Goal: Information Seeking & Learning: Learn about a topic

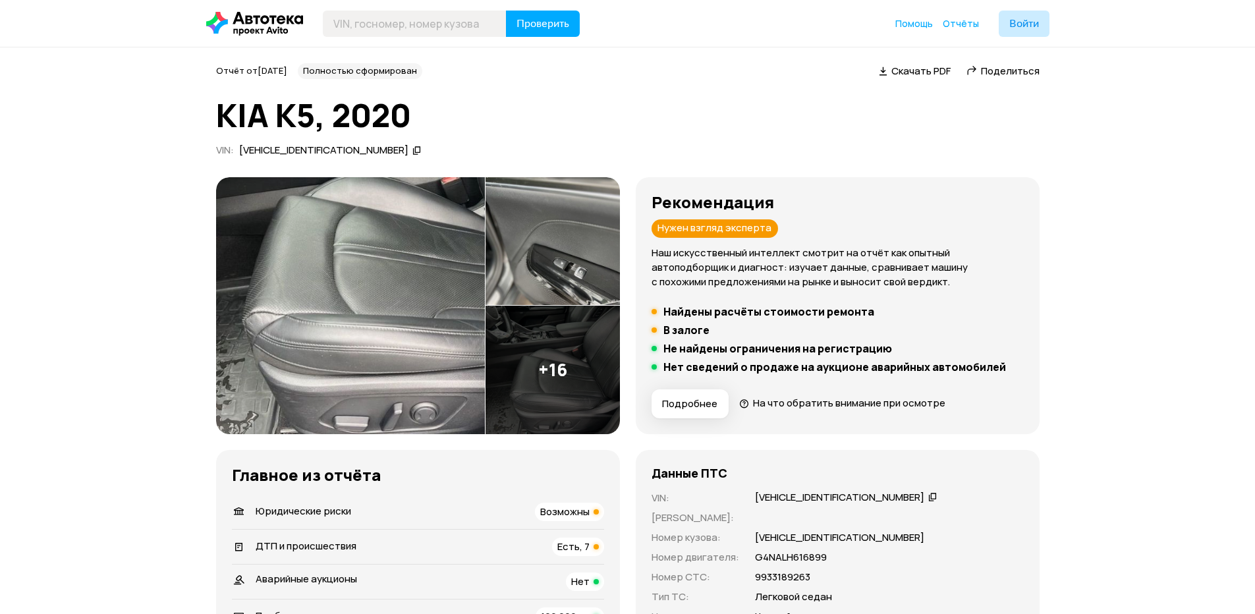
click at [570, 381] on img at bounding box center [553, 370] width 134 height 129
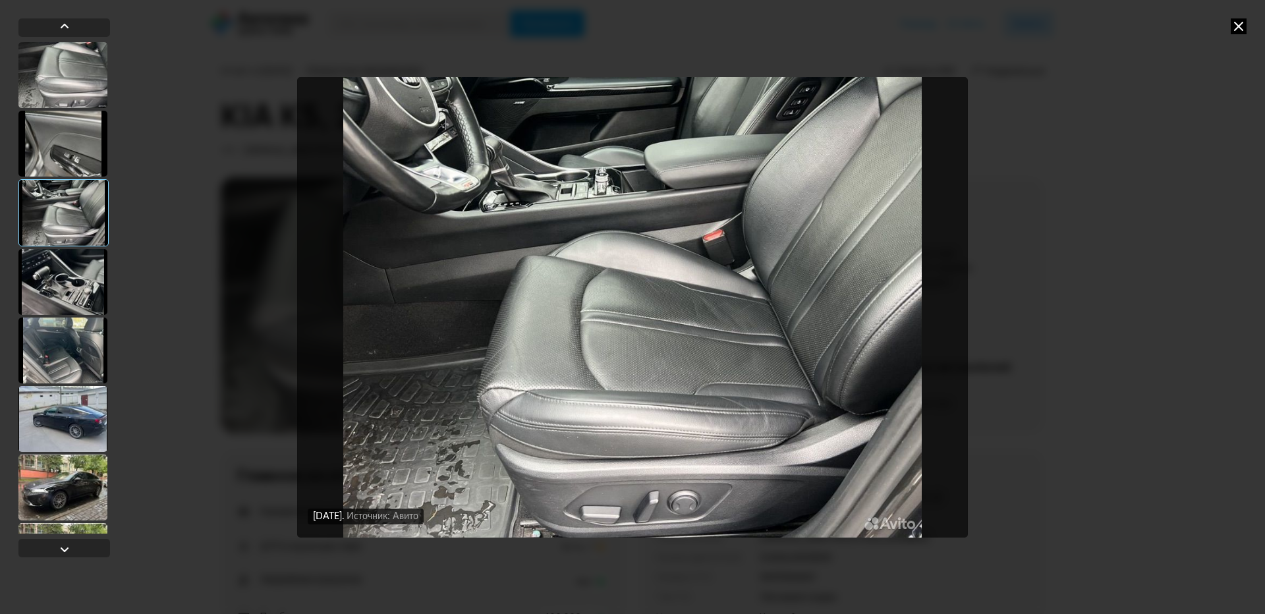
click at [73, 65] on div at bounding box center [62, 75] width 89 height 66
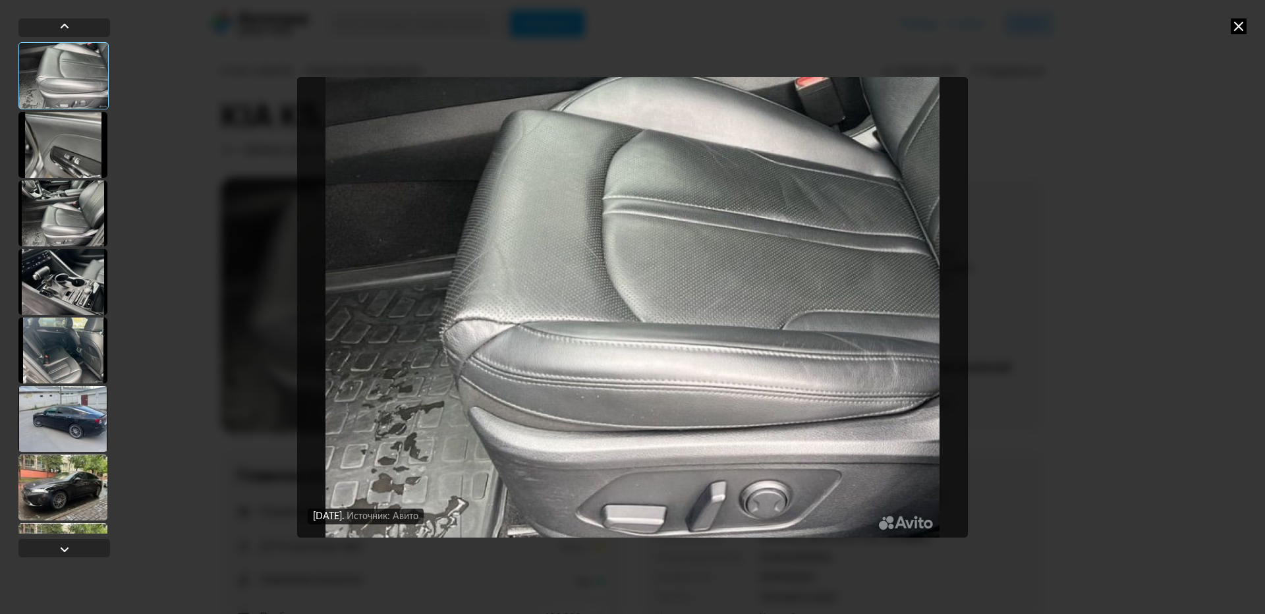
click at [67, 111] on div at bounding box center [64, 288] width 92 height 492
click at [73, 148] on div at bounding box center [62, 145] width 89 height 66
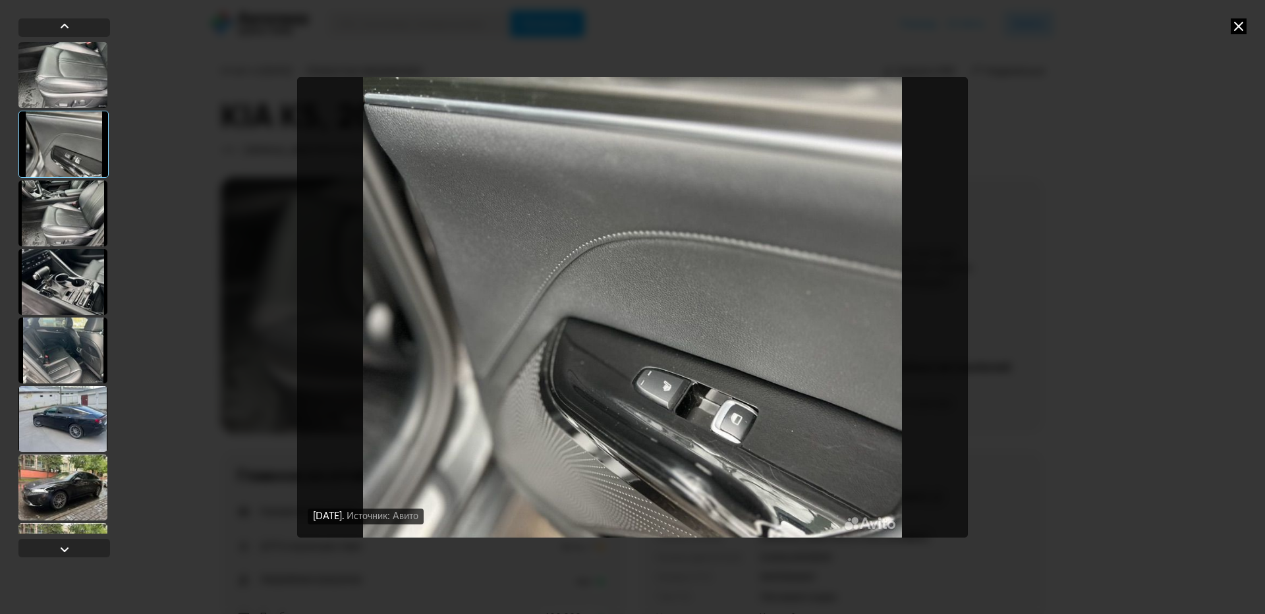
click at [67, 229] on div at bounding box center [62, 214] width 89 height 66
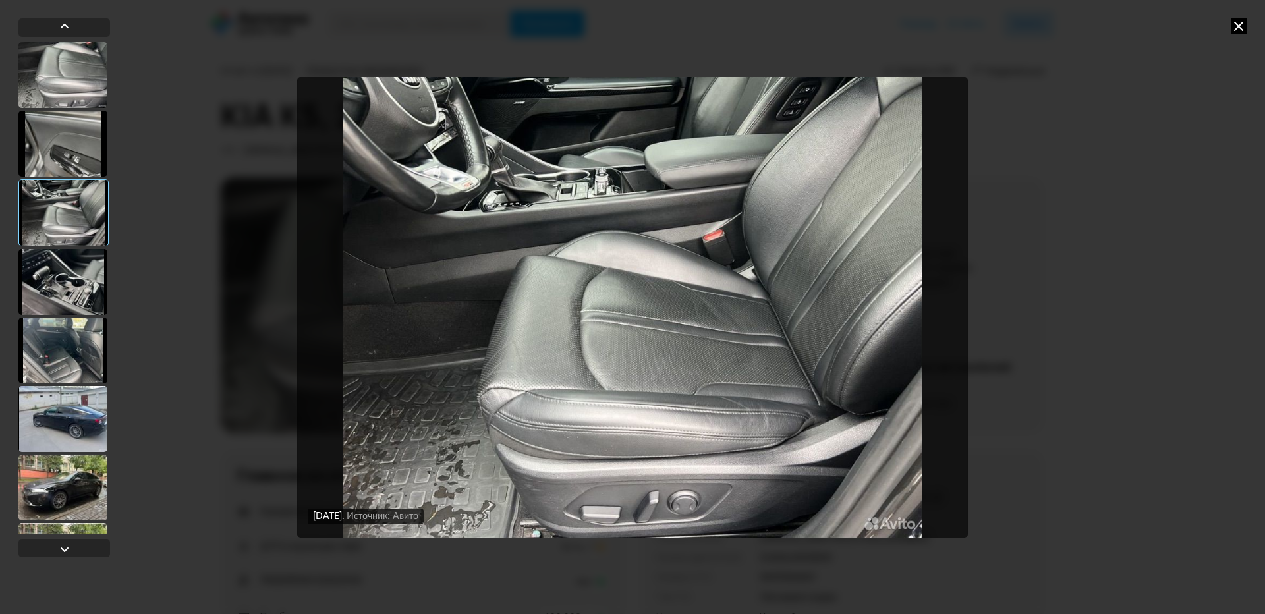
click at [64, 295] on div at bounding box center [62, 282] width 89 height 66
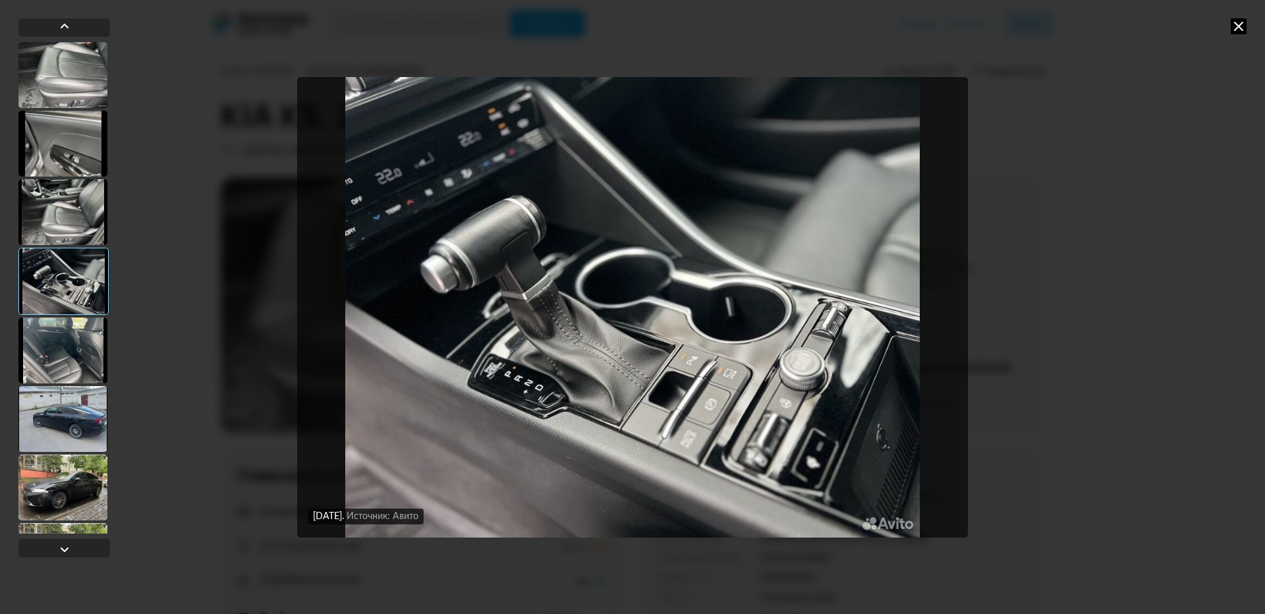
click at [42, 348] on div at bounding box center [62, 351] width 89 height 66
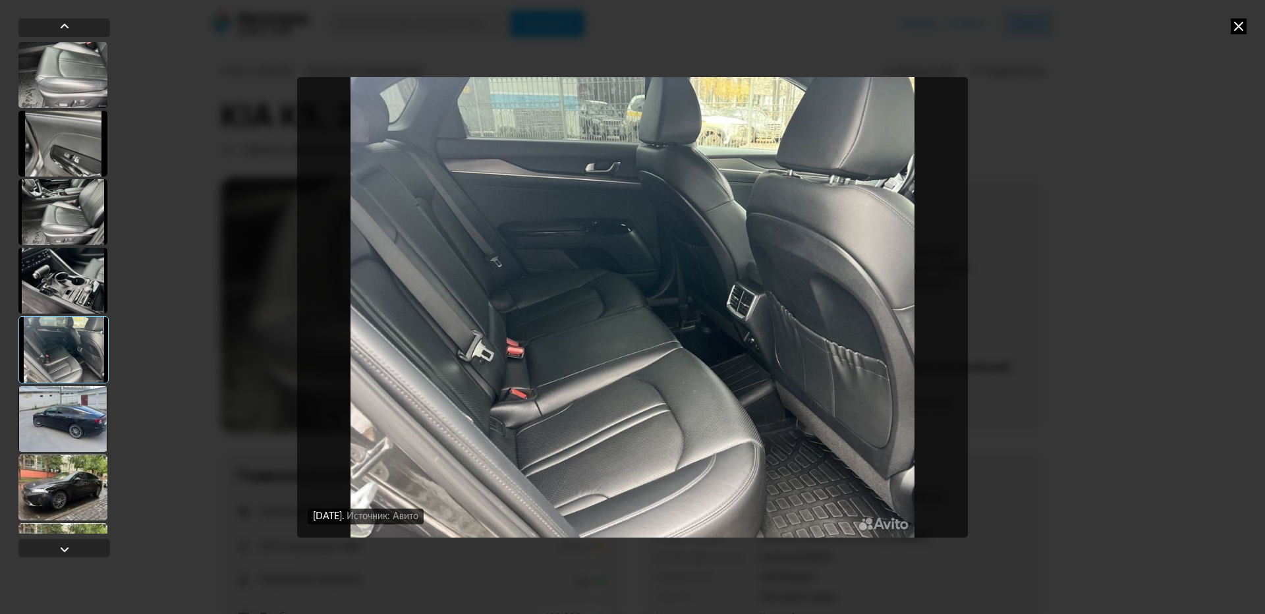
click at [49, 430] on div at bounding box center [62, 419] width 89 height 66
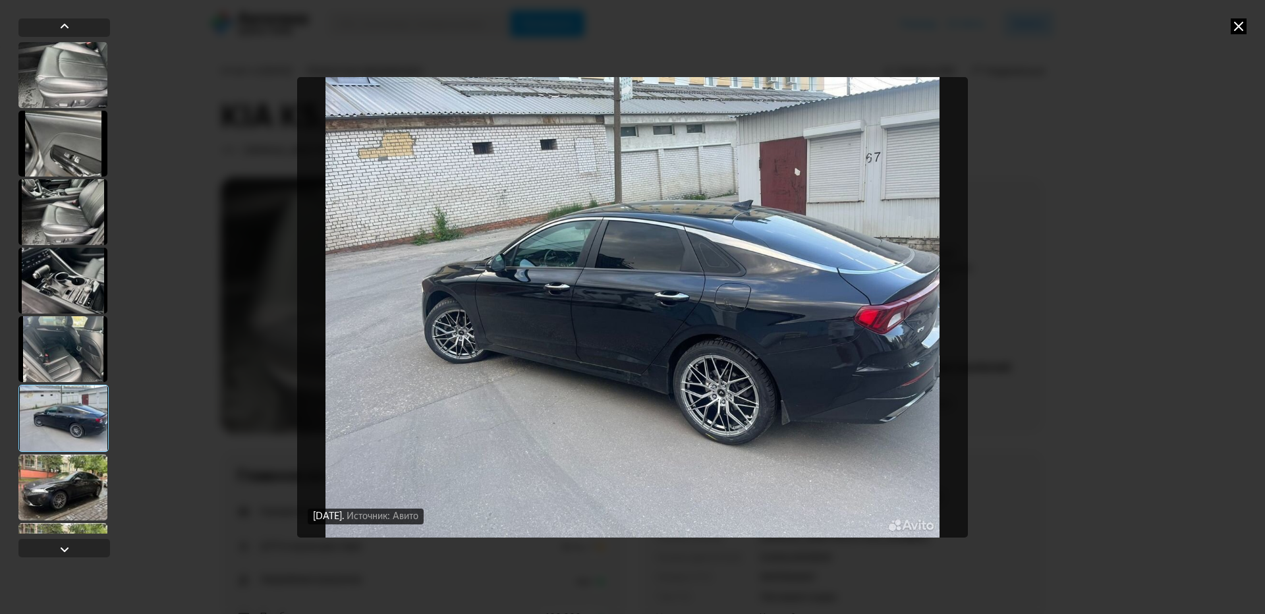
click at [55, 484] on div at bounding box center [62, 488] width 89 height 66
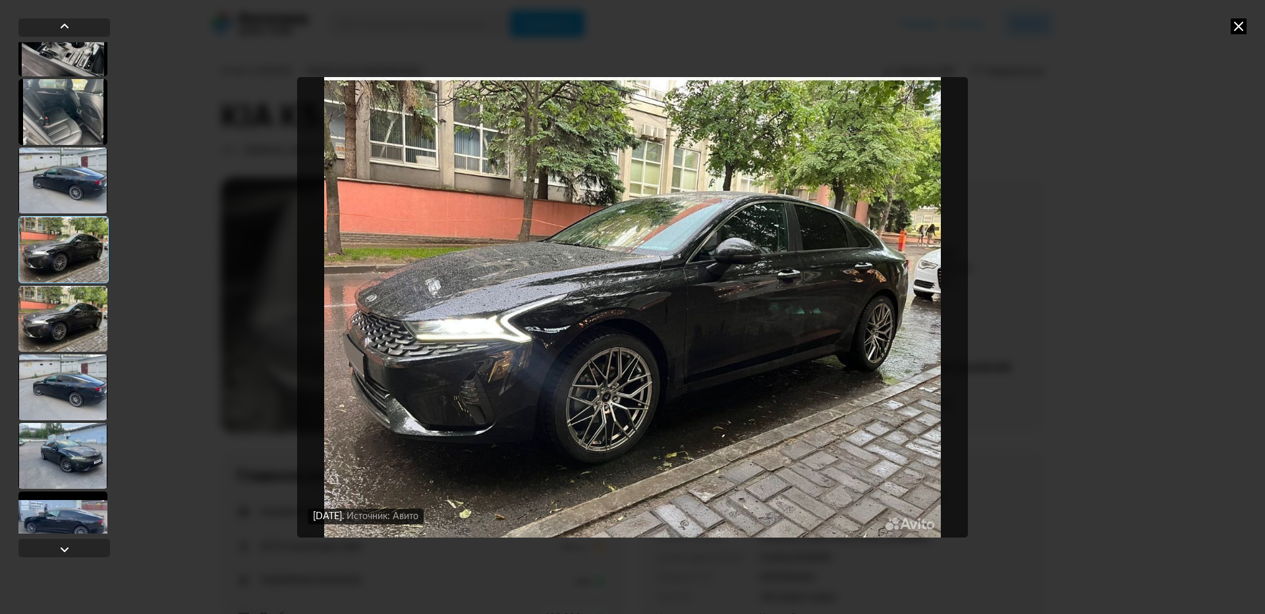
scroll to position [330, 0]
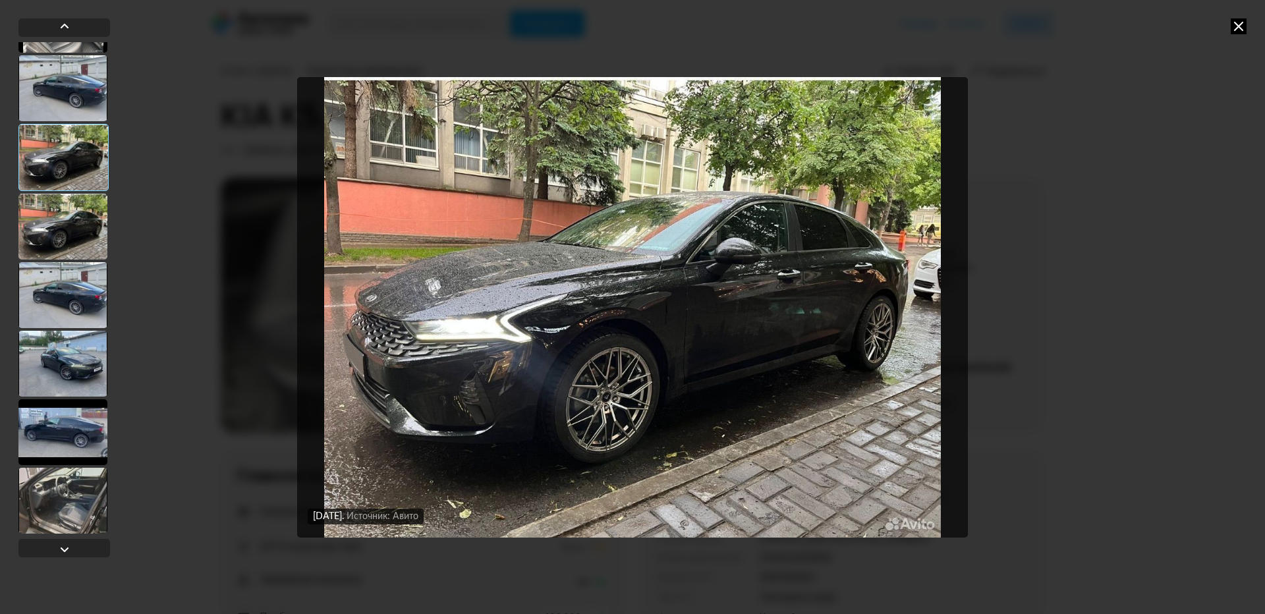
click at [74, 492] on div at bounding box center [62, 501] width 89 height 66
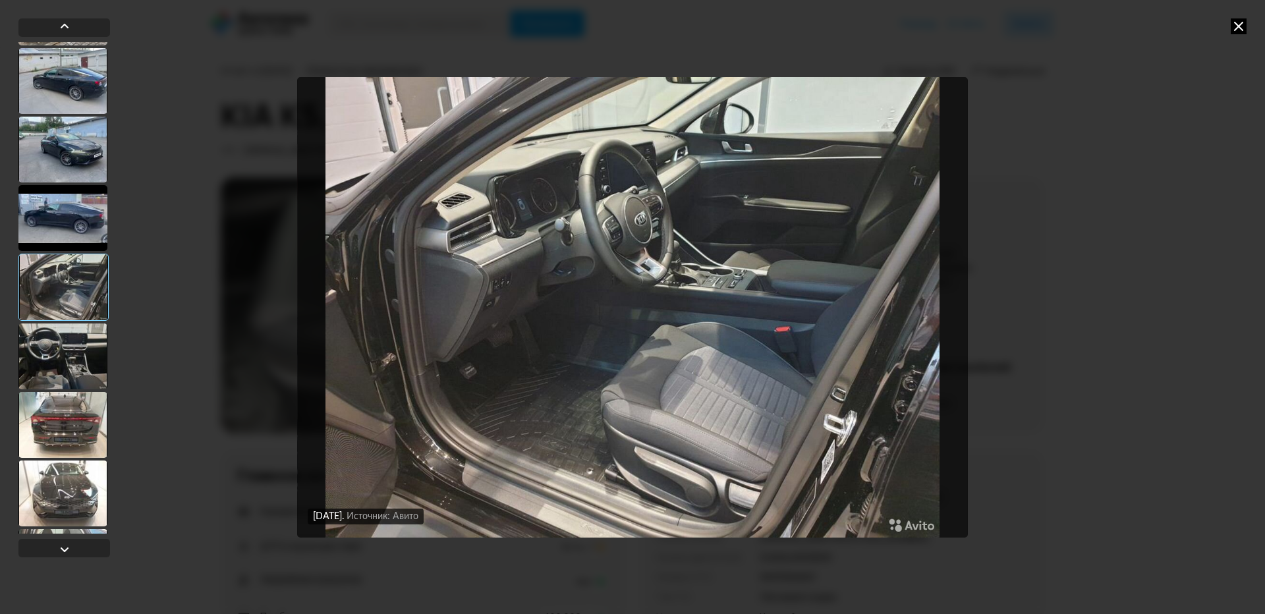
scroll to position [659, 0]
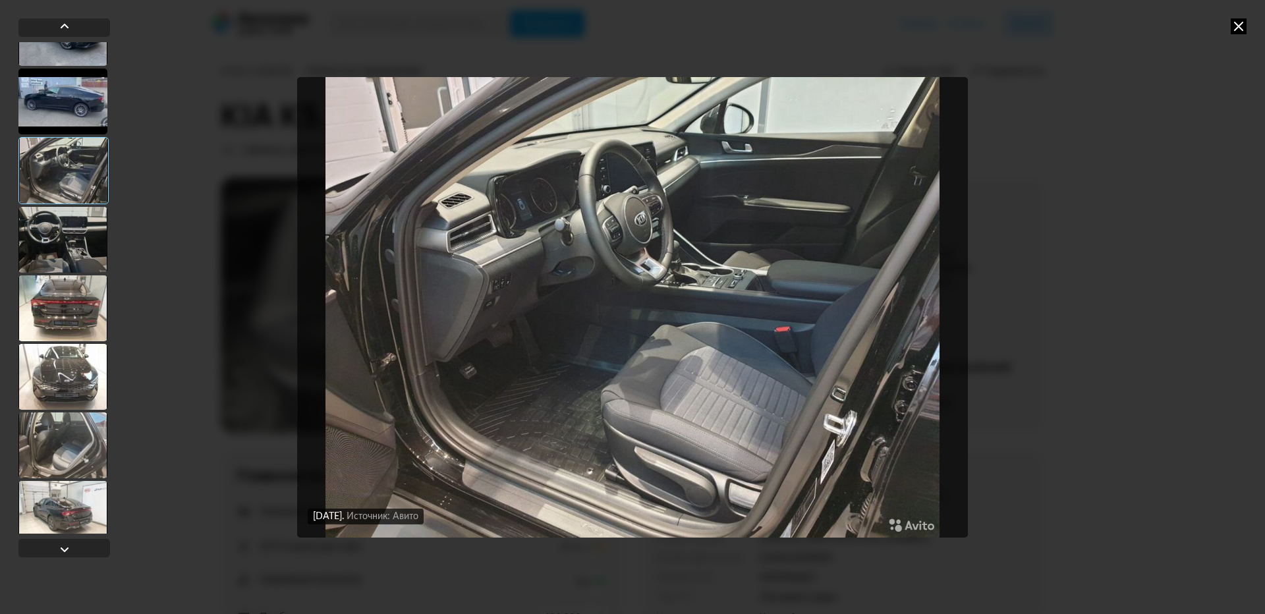
click at [35, 243] on div at bounding box center [62, 240] width 89 height 66
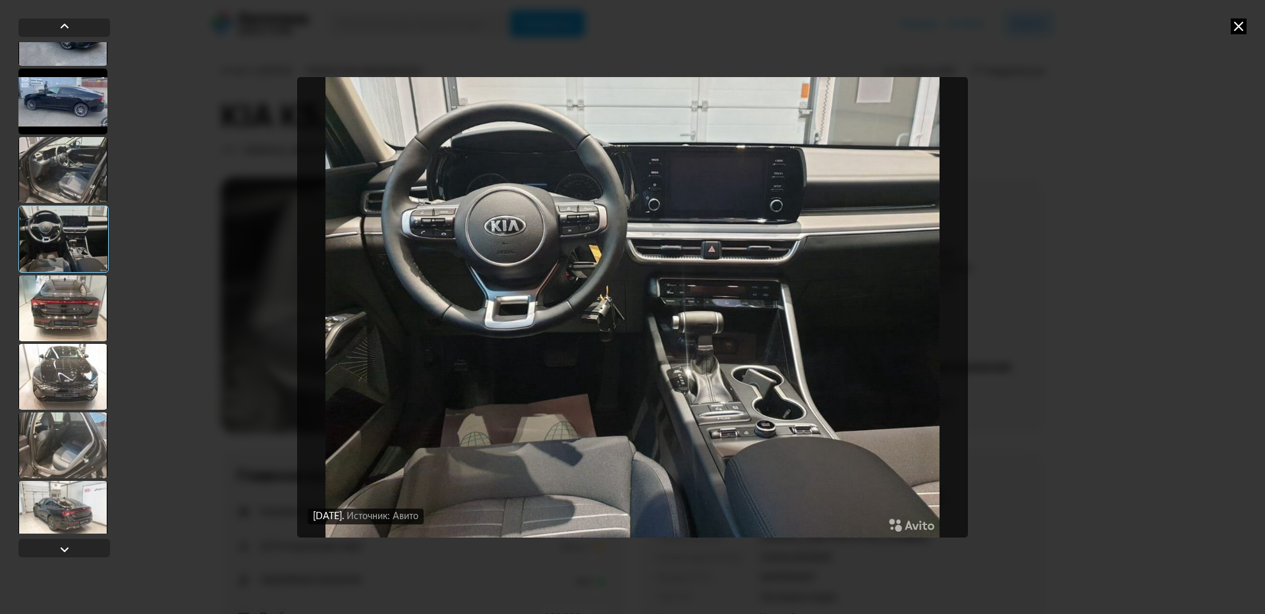
scroll to position [812, 0]
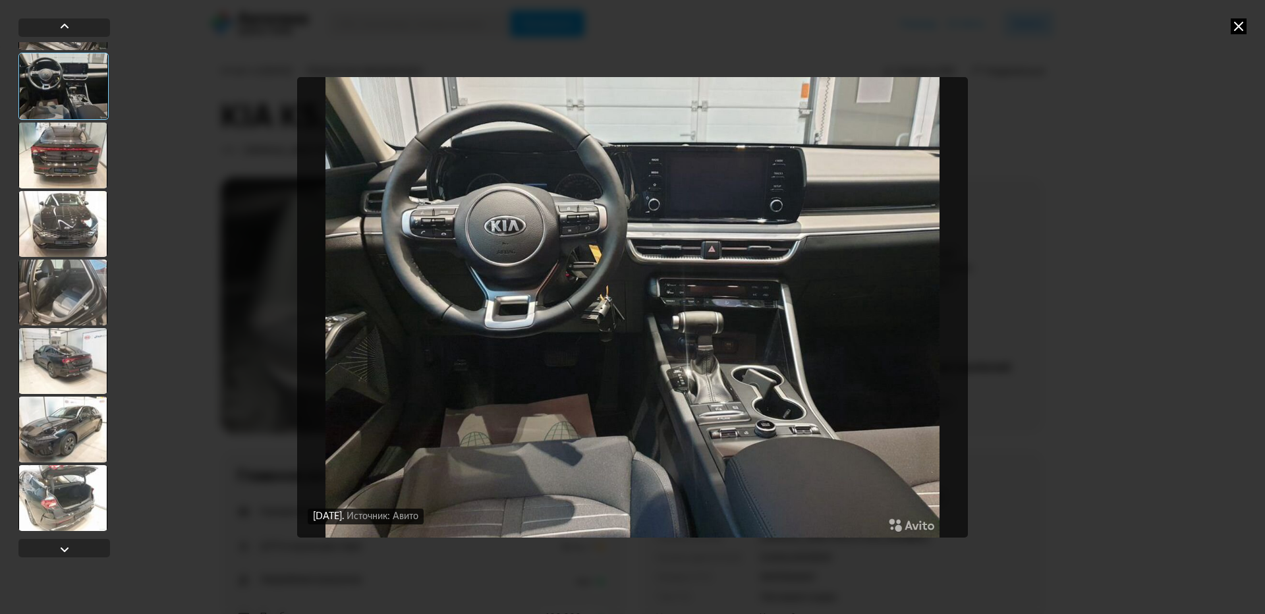
click at [74, 487] on div at bounding box center [62, 498] width 89 height 66
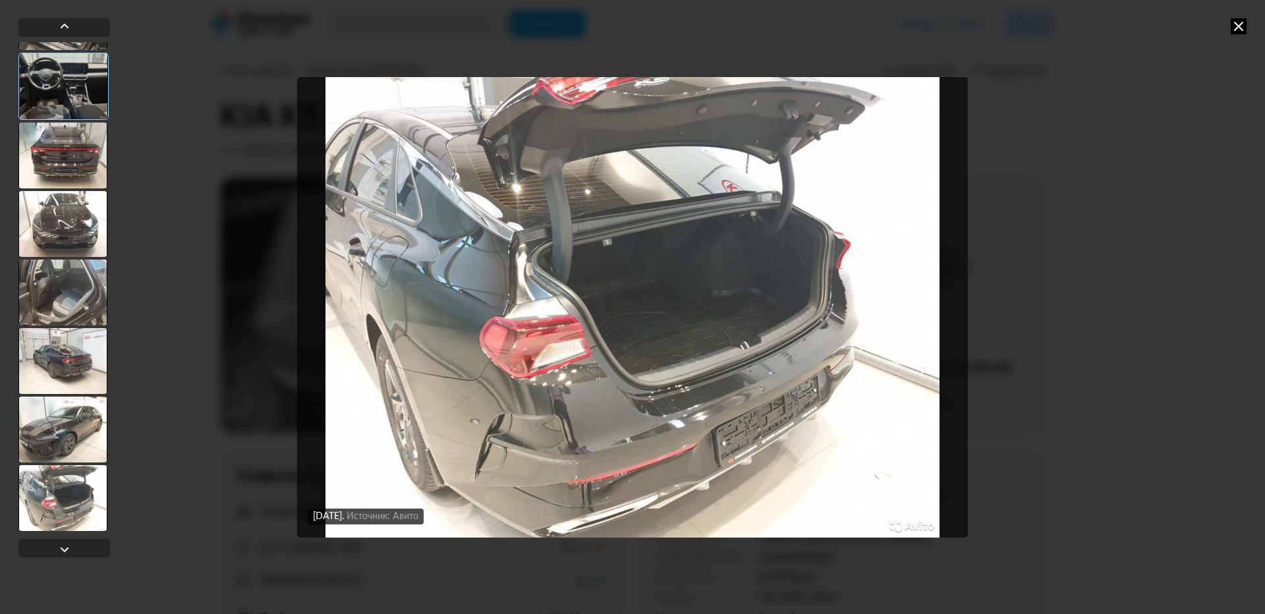
click at [66, 406] on div at bounding box center [62, 430] width 89 height 66
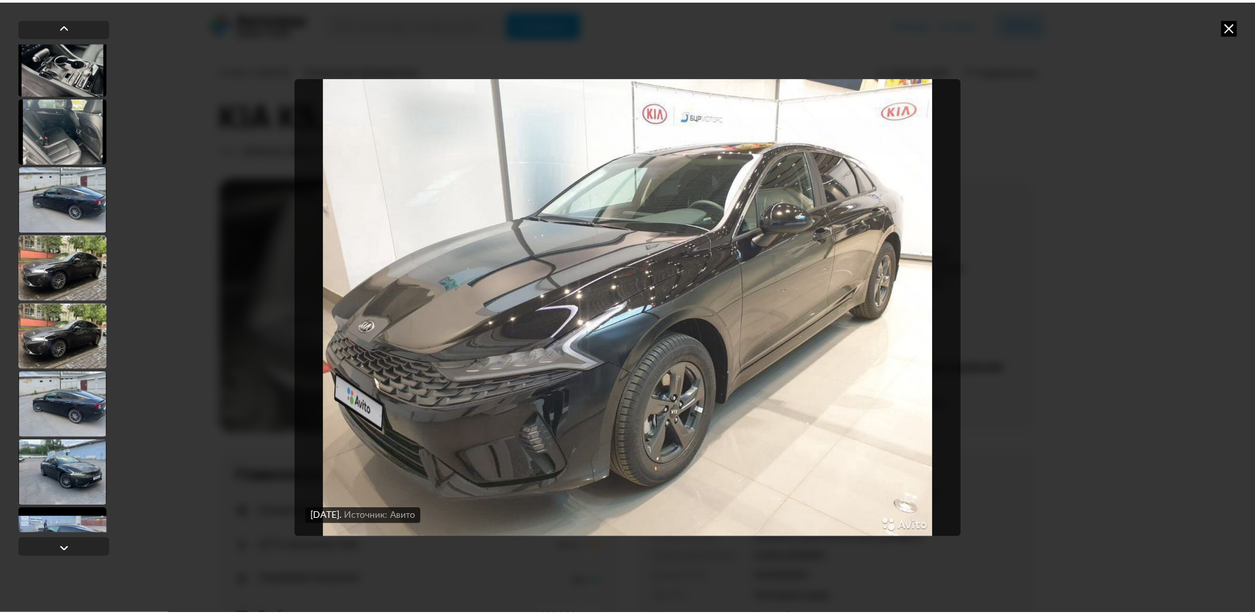
scroll to position [0, 0]
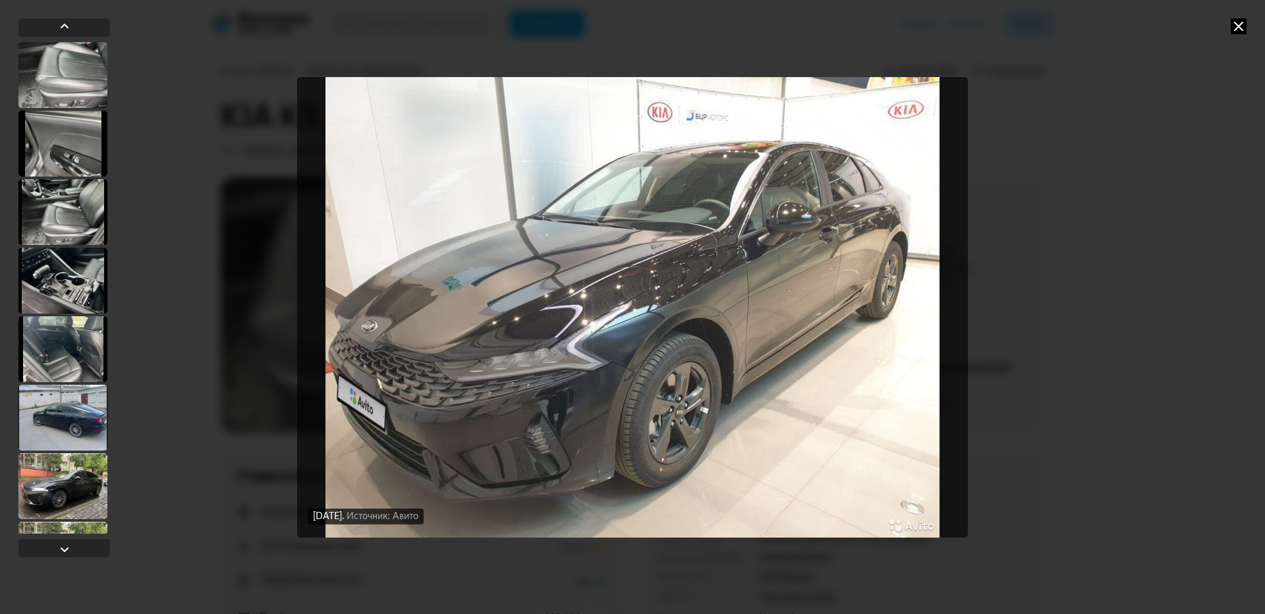
click at [92, 73] on div at bounding box center [62, 75] width 89 height 66
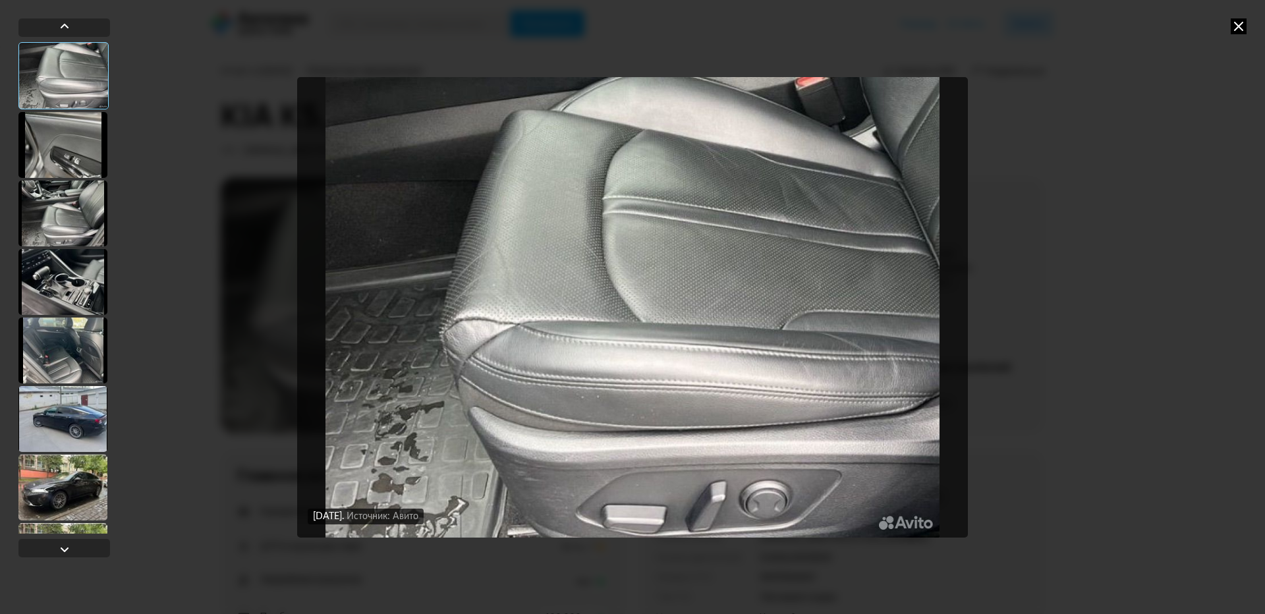
click at [84, 177] on div at bounding box center [62, 145] width 89 height 66
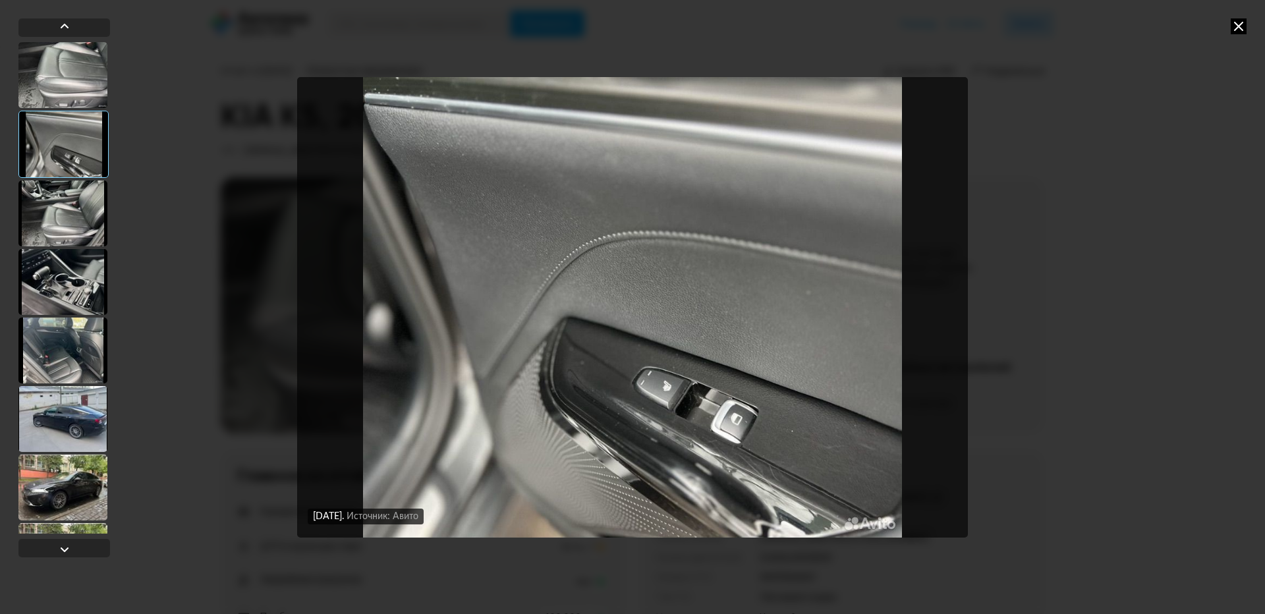
click at [76, 200] on div at bounding box center [62, 214] width 89 height 66
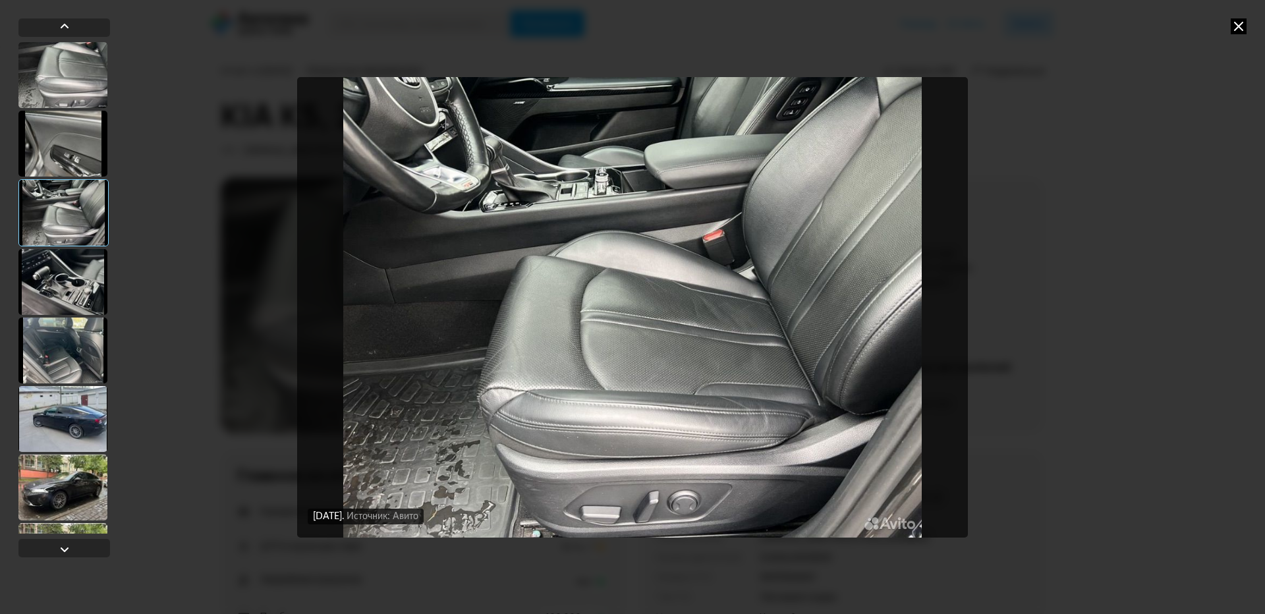
click at [1244, 33] on icon at bounding box center [1239, 26] width 16 height 16
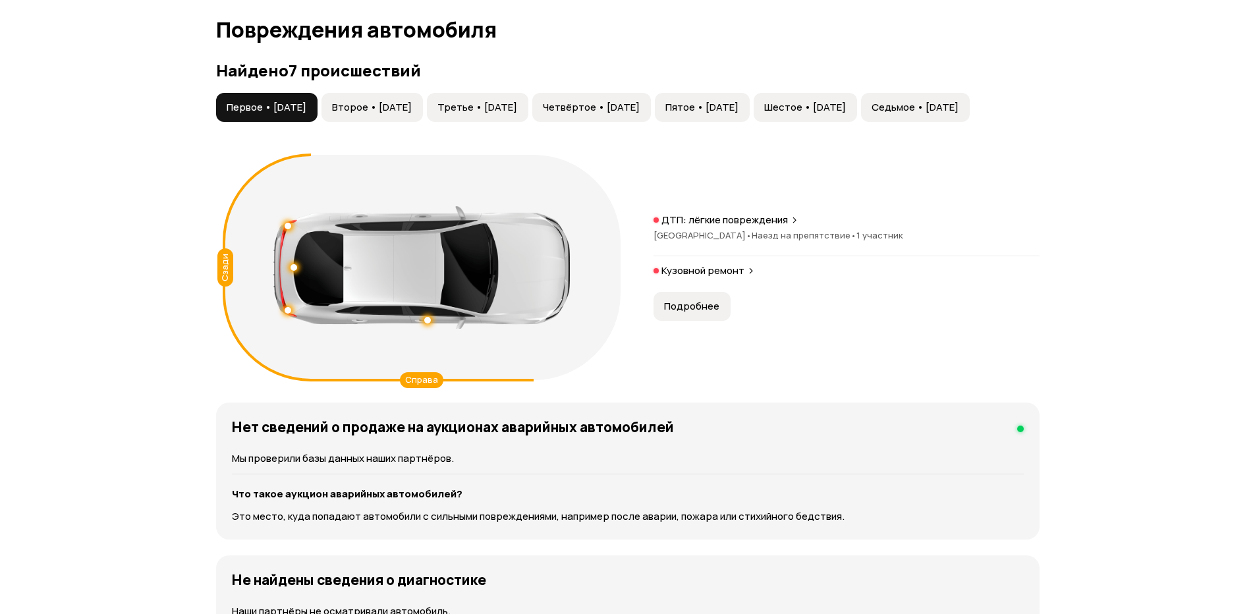
scroll to position [1252, 0]
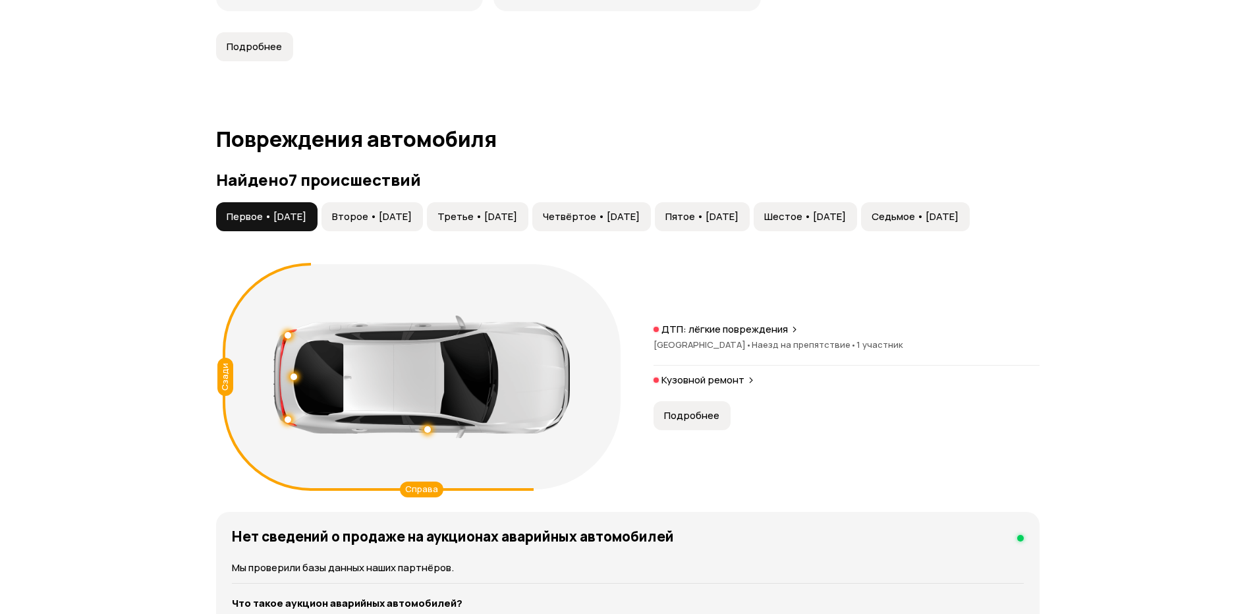
click at [372, 204] on button "Второе • [DATE]" at bounding box center [372, 216] width 101 height 29
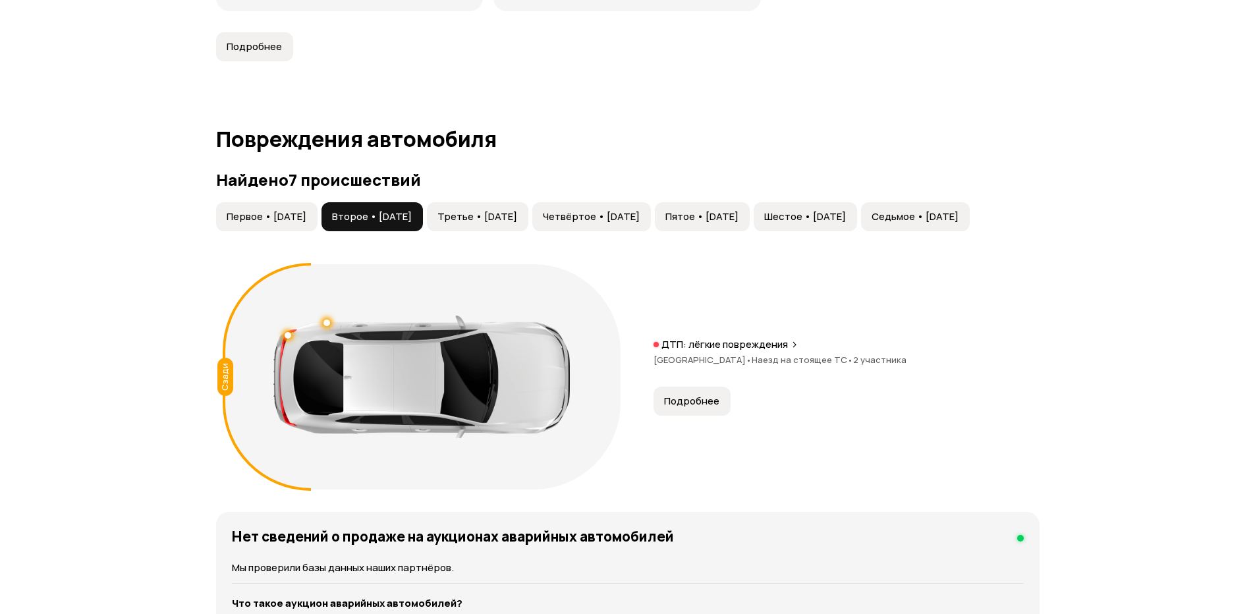
click at [517, 221] on span "Третье • [DATE]" at bounding box center [478, 216] width 80 height 13
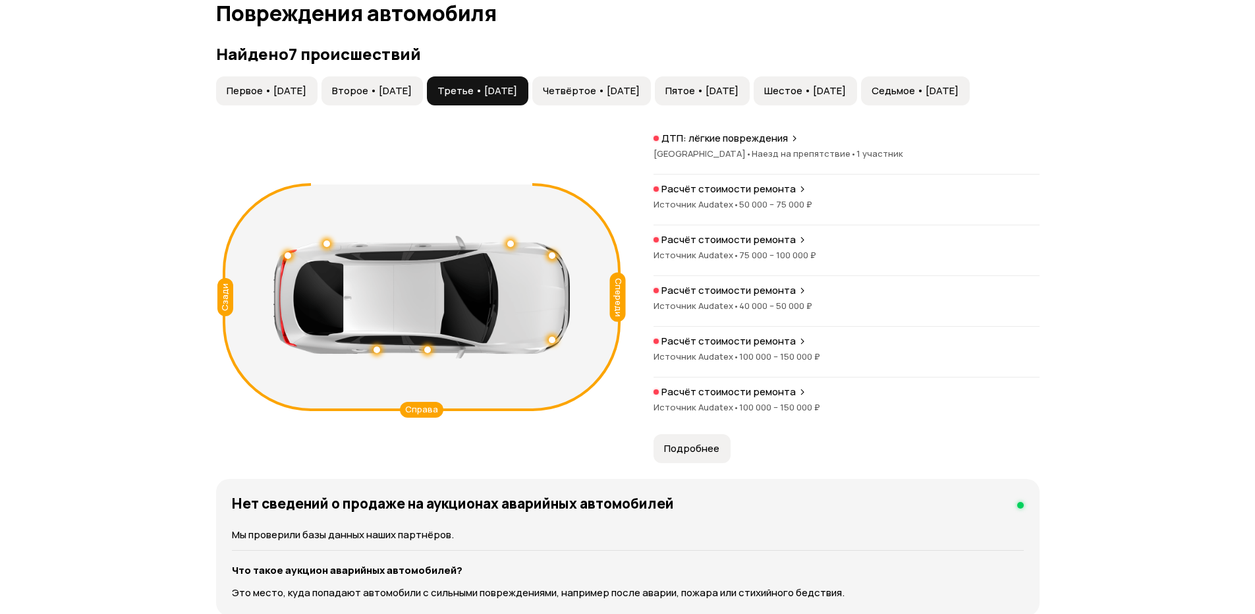
scroll to position [1384, 0]
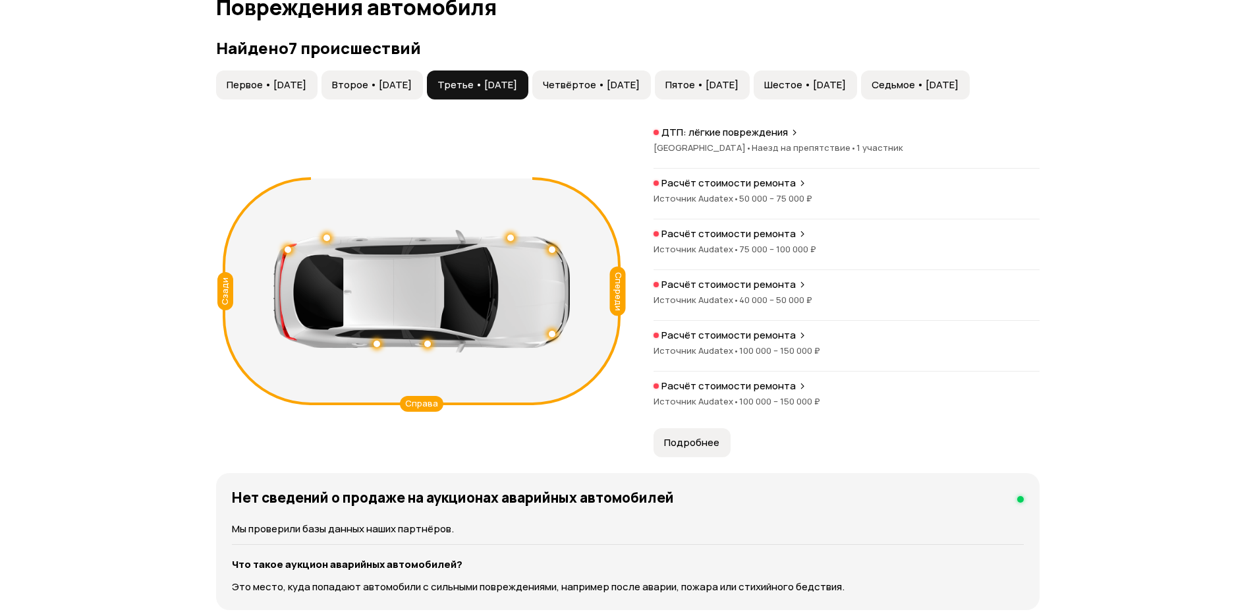
click at [712, 436] on span "Подробнее" at bounding box center [691, 442] width 55 height 13
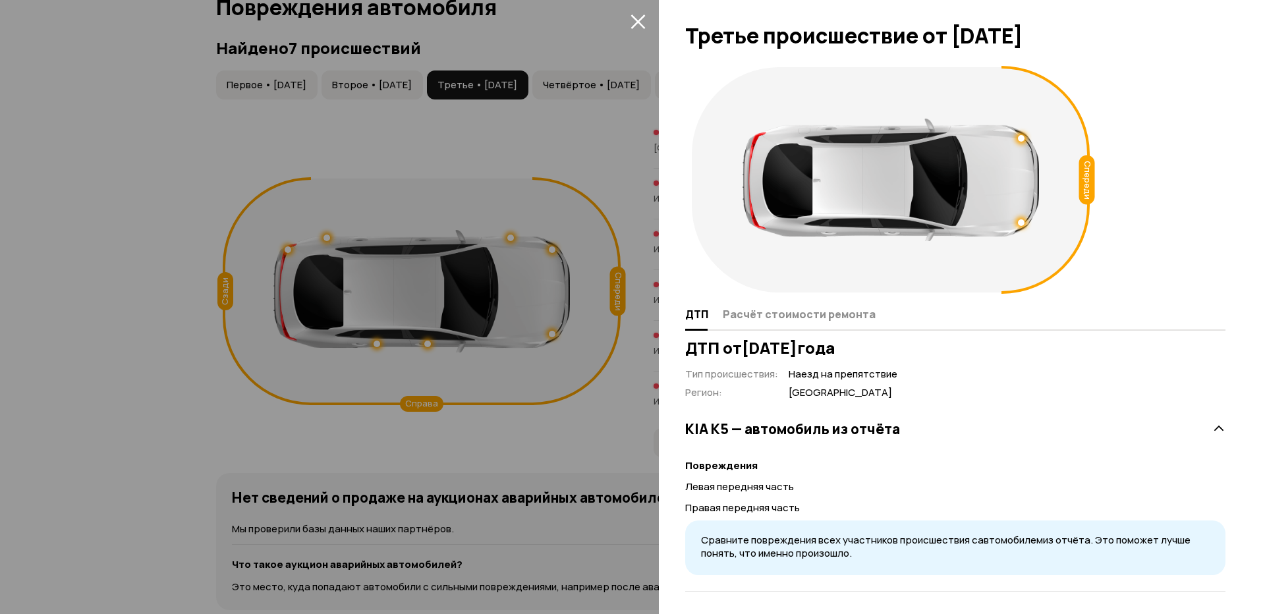
click at [1192, 86] on div "Спереди" at bounding box center [955, 180] width 540 height 239
click at [591, 374] on div at bounding box center [632, 307] width 1265 height 614
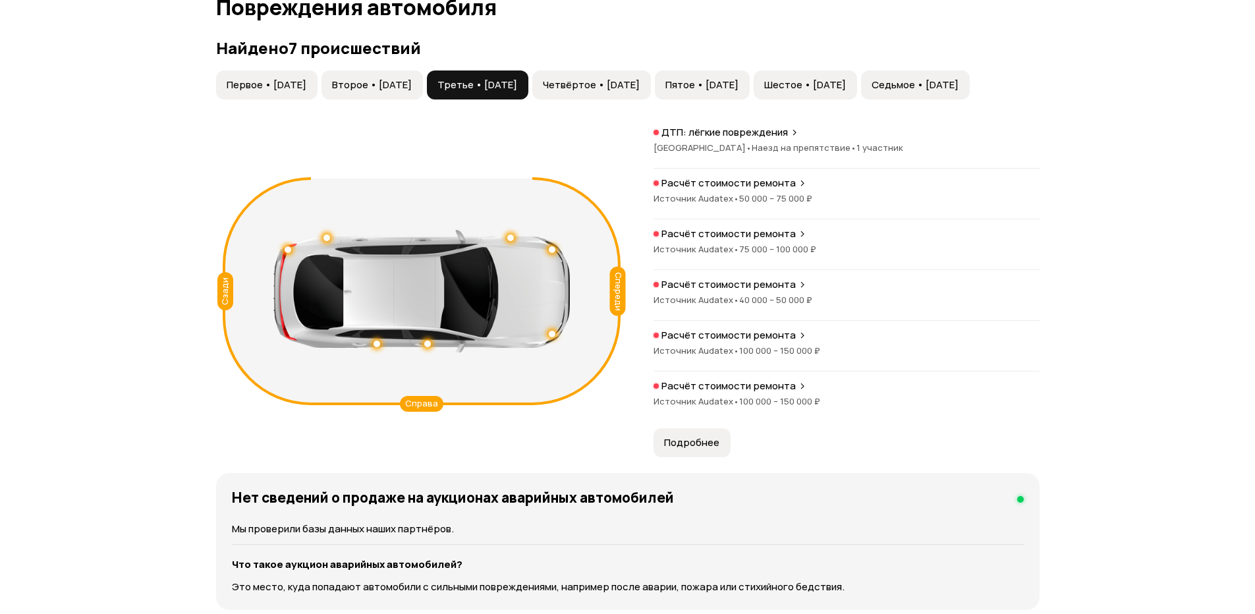
click at [257, 86] on span "Первое • [DATE]" at bounding box center [267, 84] width 80 height 13
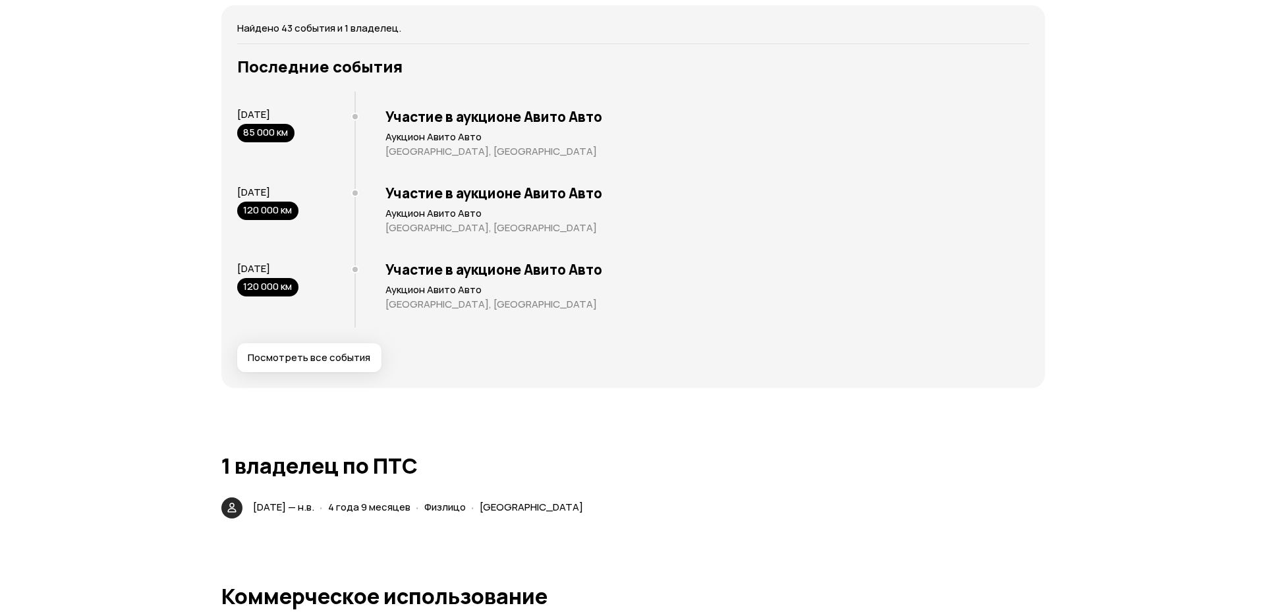
scroll to position [2570, 0]
click at [341, 358] on span "Посмотреть все события" at bounding box center [304, 357] width 123 height 13
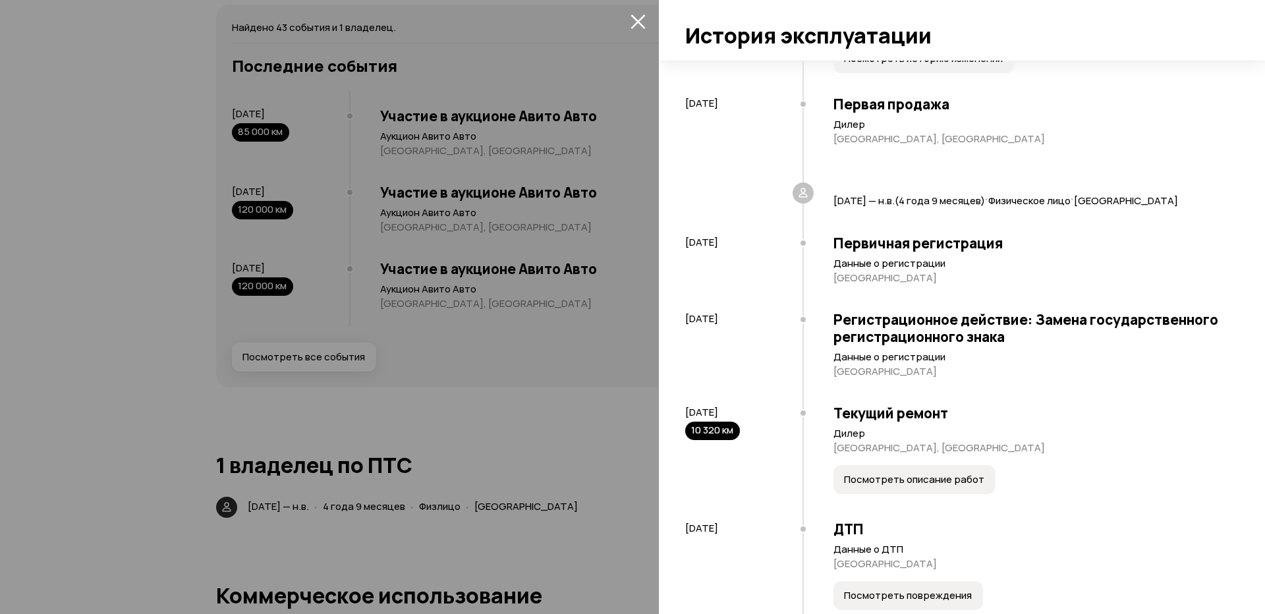
scroll to position [0, 0]
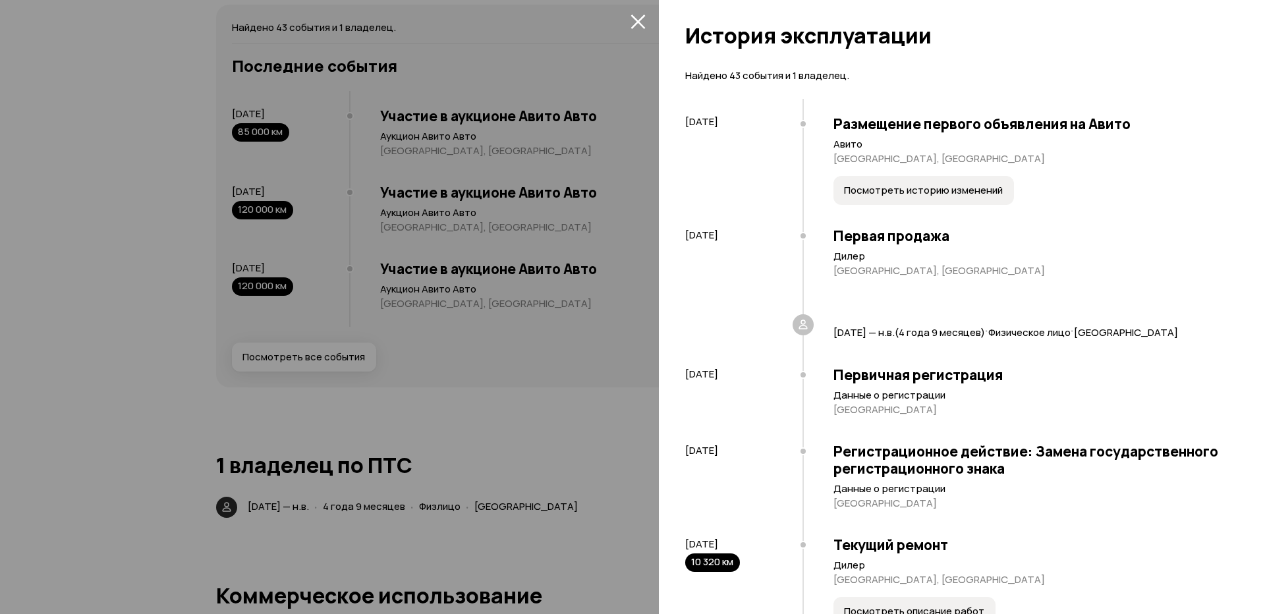
click at [899, 194] on span "Посмотреть историю изменений" at bounding box center [923, 190] width 159 height 13
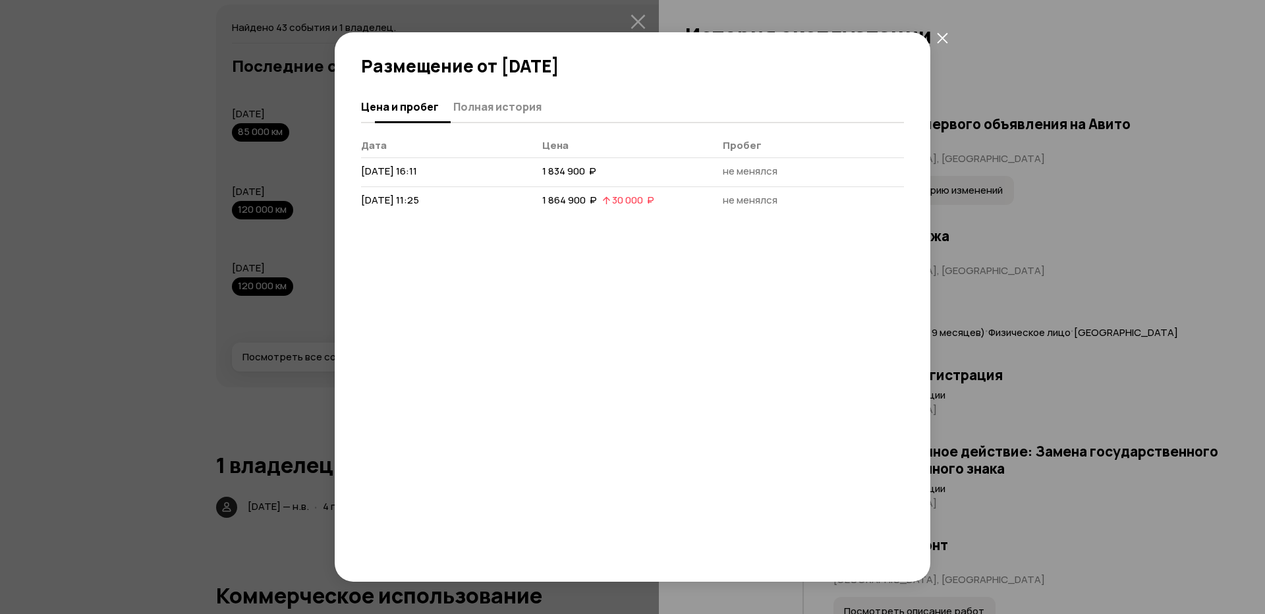
click at [483, 100] on span "Полная история" at bounding box center [497, 106] width 88 height 13
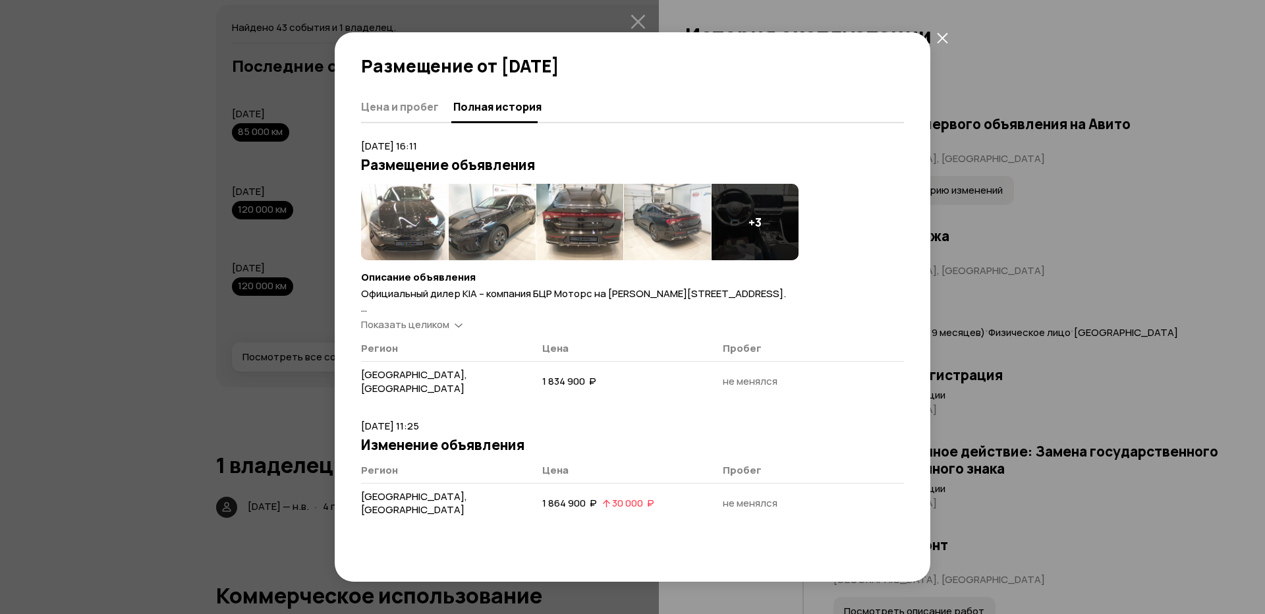
click at [942, 36] on icon "закрыть" at bounding box center [942, 37] width 11 height 11
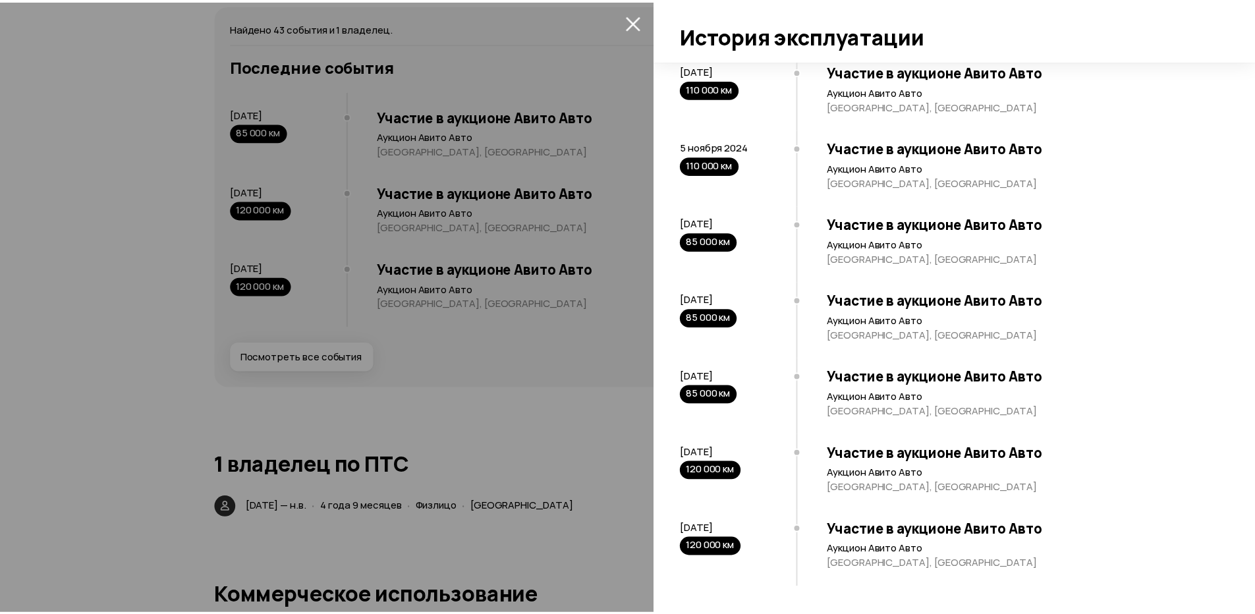
scroll to position [3685, 0]
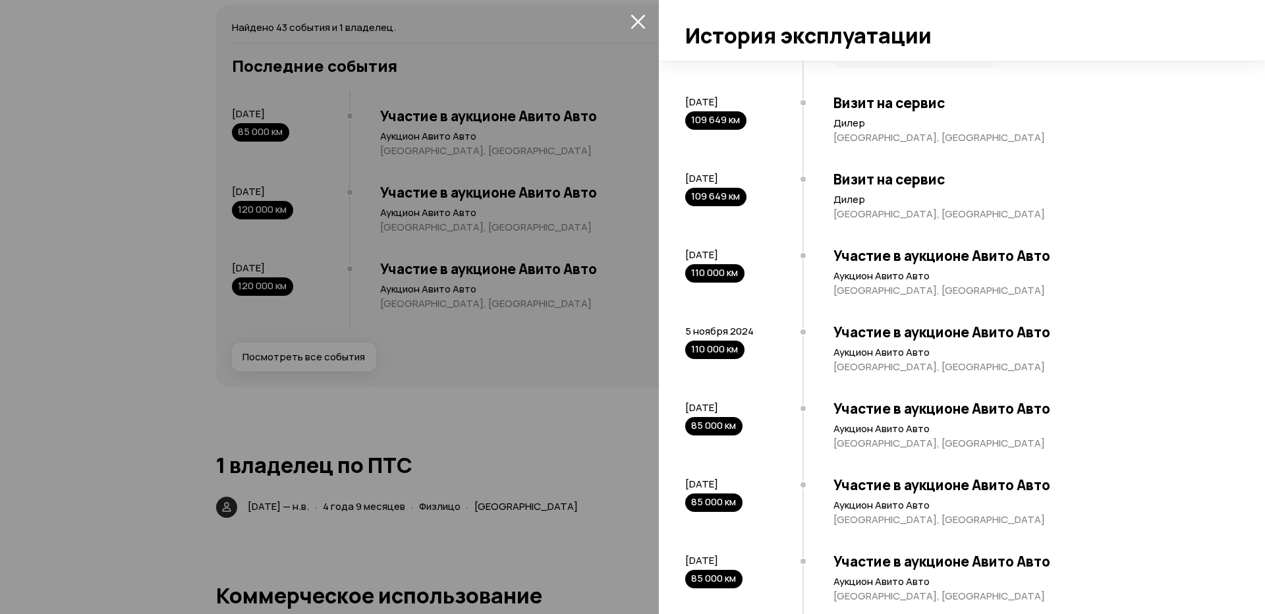
click at [576, 432] on div at bounding box center [632, 307] width 1265 height 614
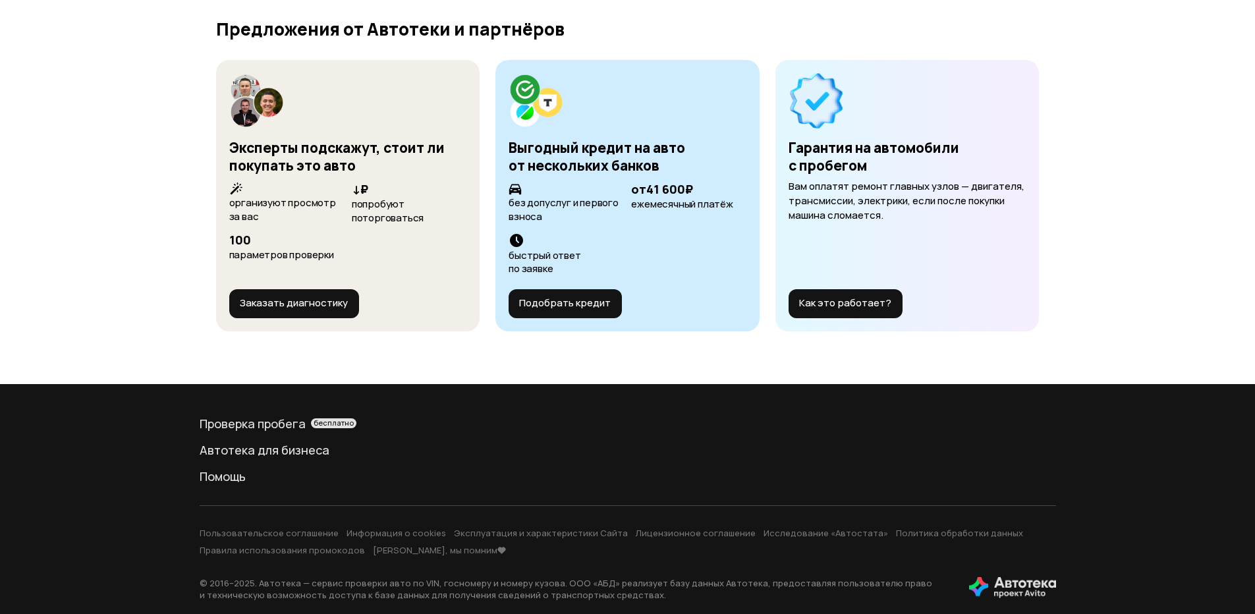
scroll to position [4836, 0]
